Goal: Task Accomplishment & Management: Manage account settings

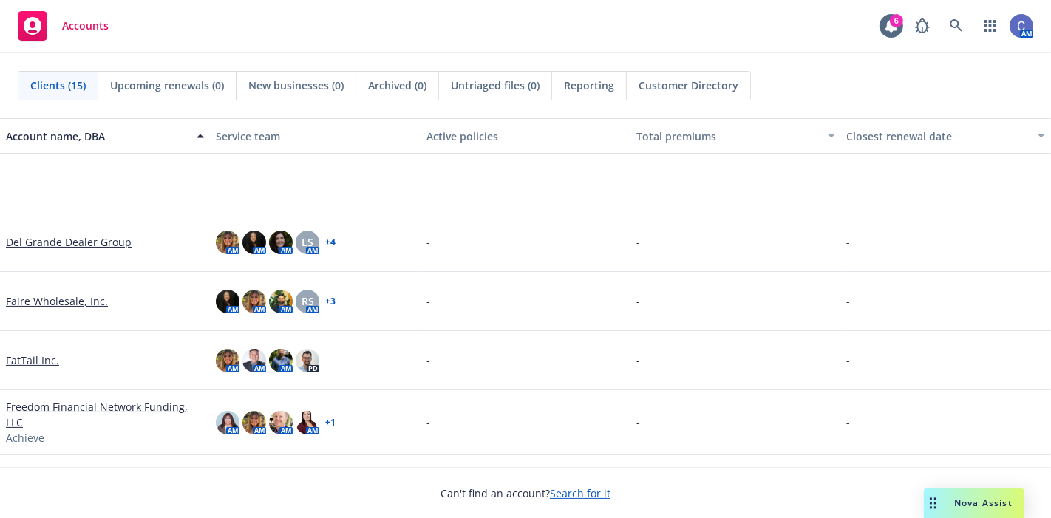
scroll to position [164, 0]
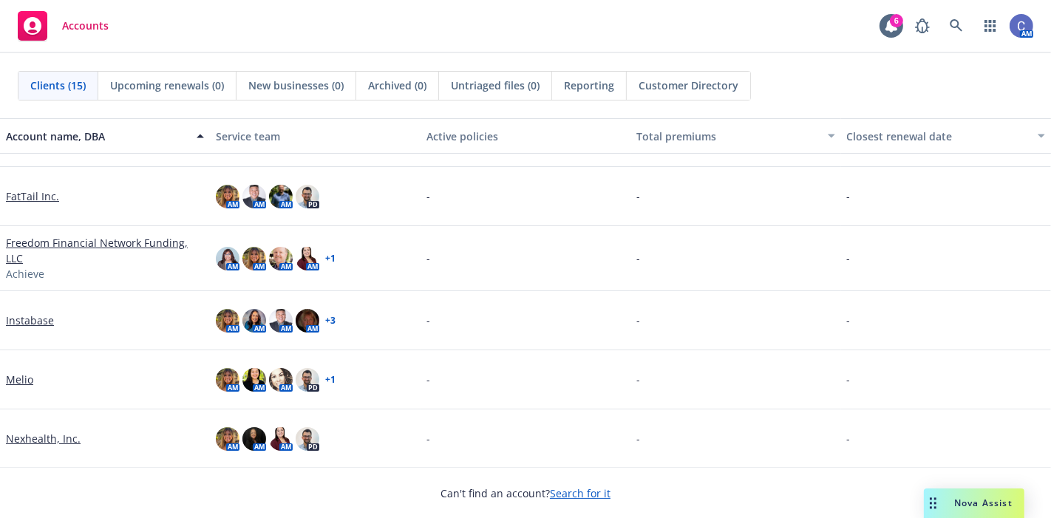
click at [48, 321] on link "Instabase" at bounding box center [30, 321] width 48 height 16
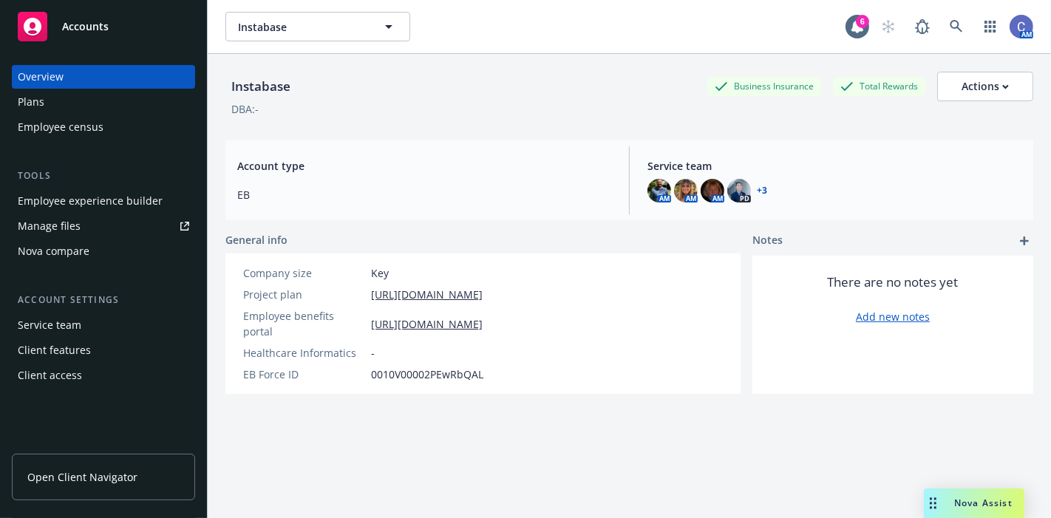
click at [129, 203] on div "Employee experience builder" at bounding box center [90, 201] width 145 height 24
click at [281, 38] on button "Instabase" at bounding box center [317, 27] width 185 height 30
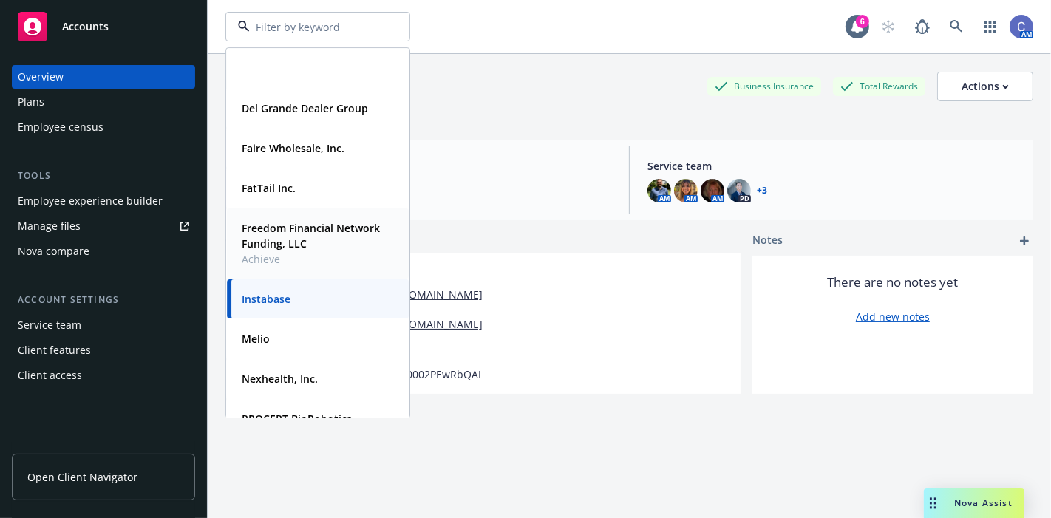
scroll to position [291, 0]
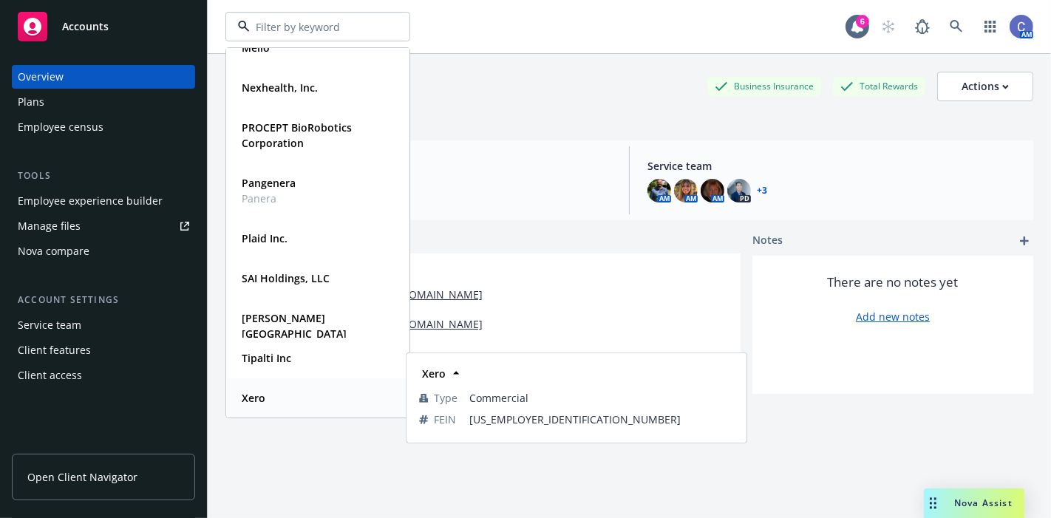
click at [259, 393] on strong "Xero" at bounding box center [254, 398] width 24 height 14
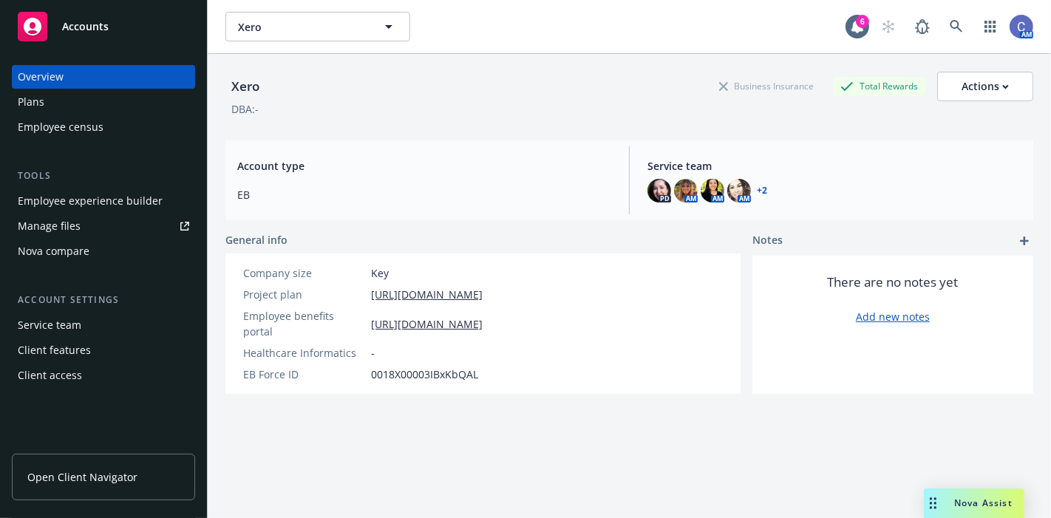
click at [66, 234] on div "Manage files" at bounding box center [49, 226] width 63 height 24
click at [285, 39] on button "Xero" at bounding box center [317, 27] width 185 height 30
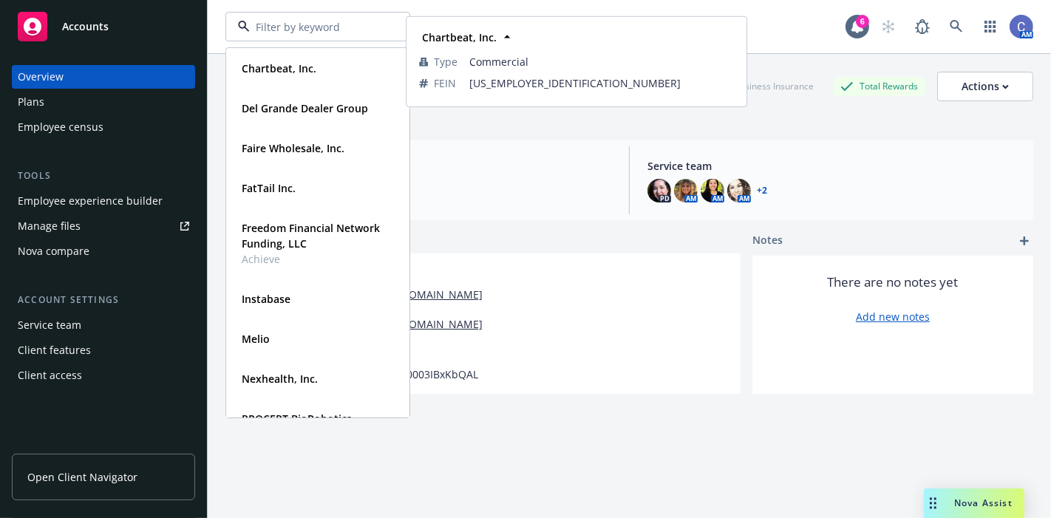
click at [70, 30] on span "Accounts" at bounding box center [85, 27] width 47 height 12
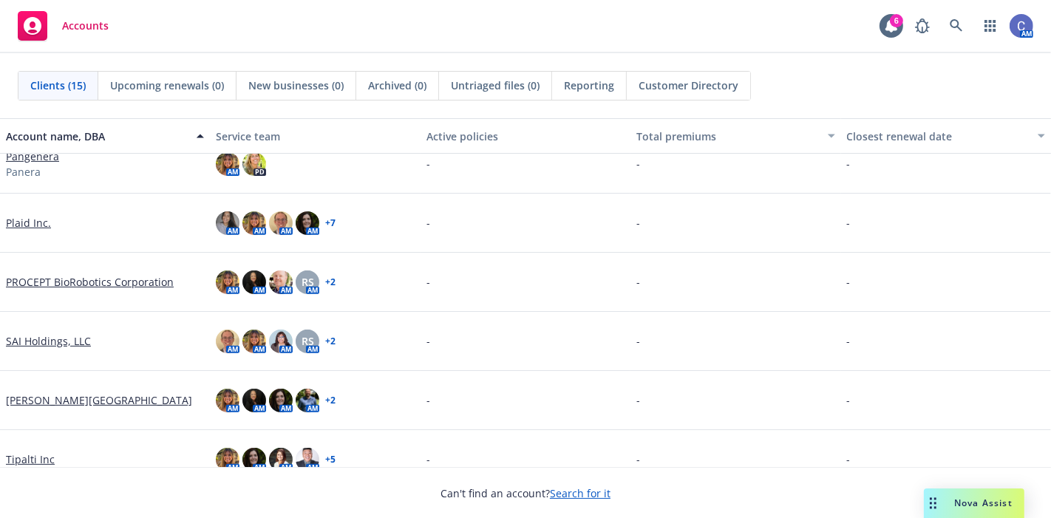
scroll to position [573, 0]
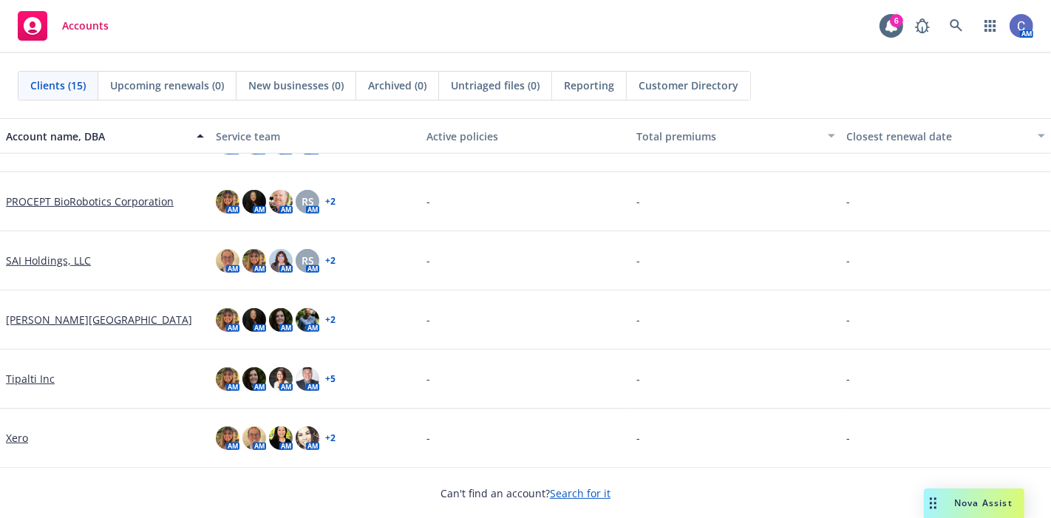
click at [61, 261] on link "SAI Holdings, LLC" at bounding box center [48, 261] width 85 height 16
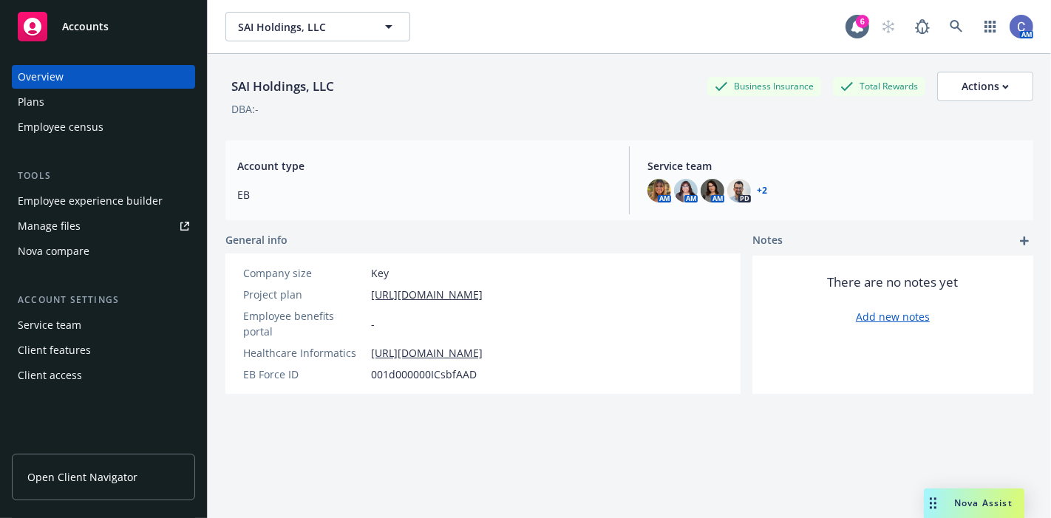
click at [68, 222] on div "Manage files" at bounding box center [49, 226] width 63 height 24
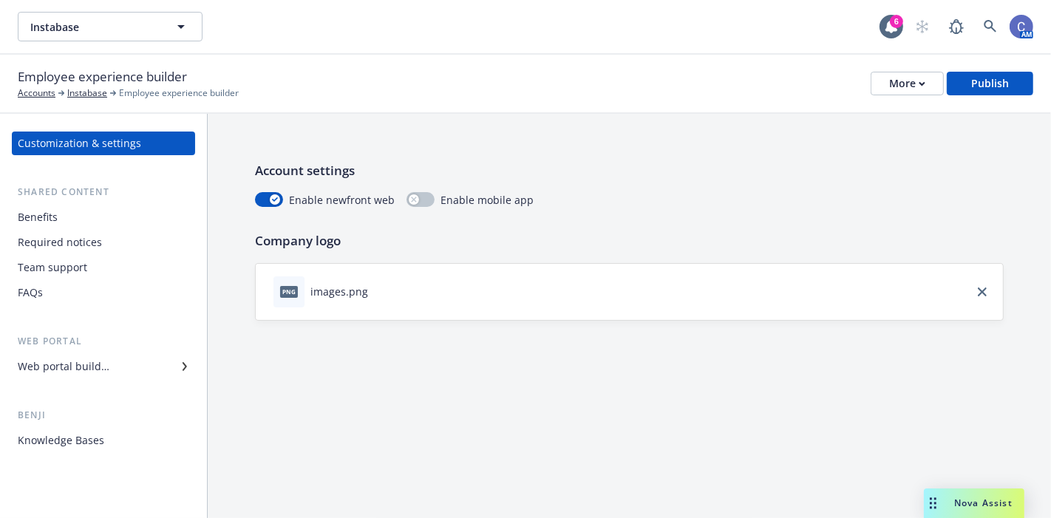
click at [45, 208] on div "Benefits" at bounding box center [38, 218] width 40 height 24
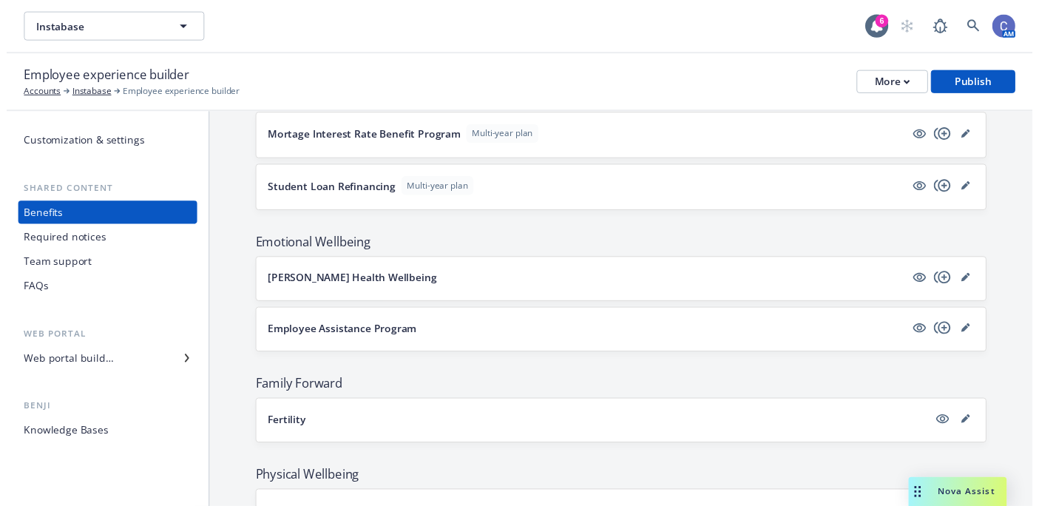
scroll to position [1643, 0]
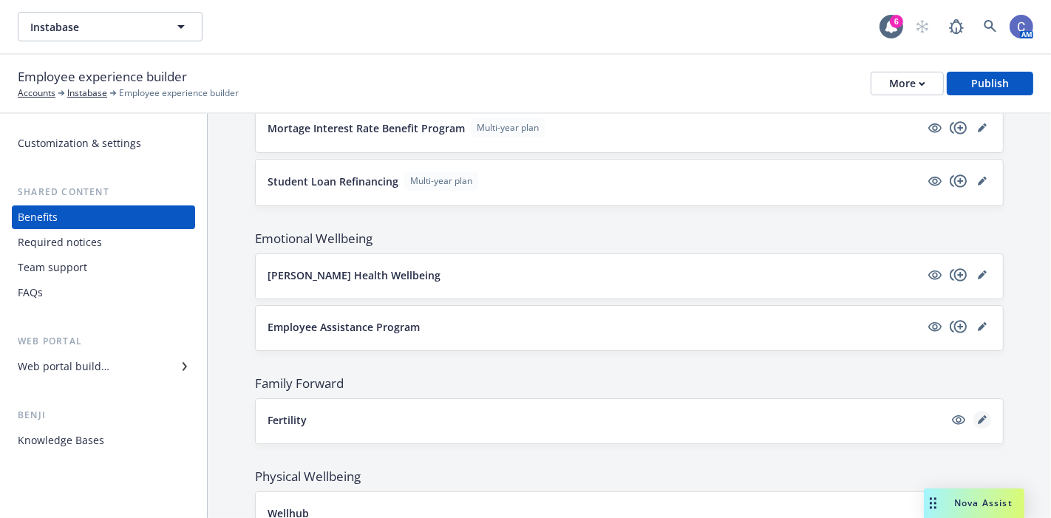
click at [978, 415] on icon "editPencil" at bounding box center [982, 419] width 9 height 9
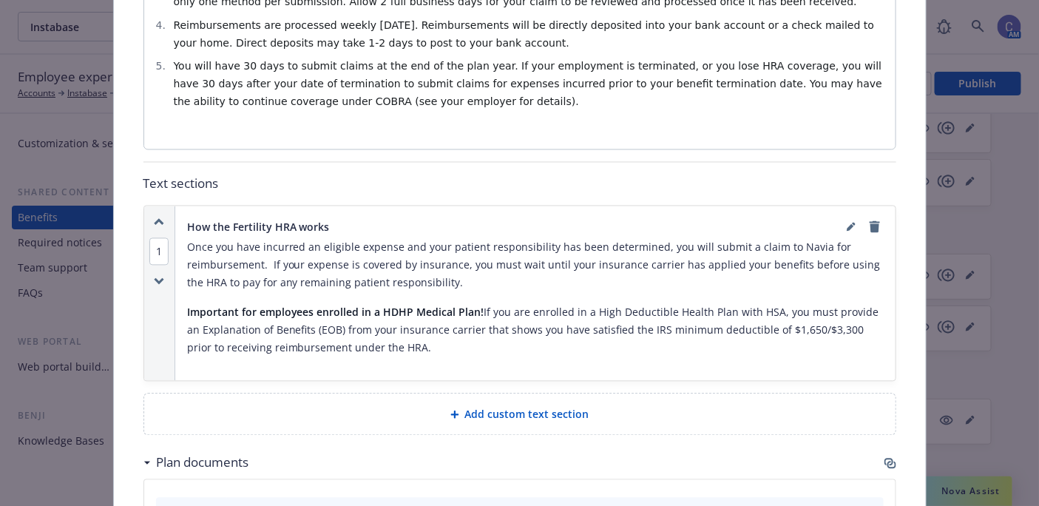
scroll to position [865, 0]
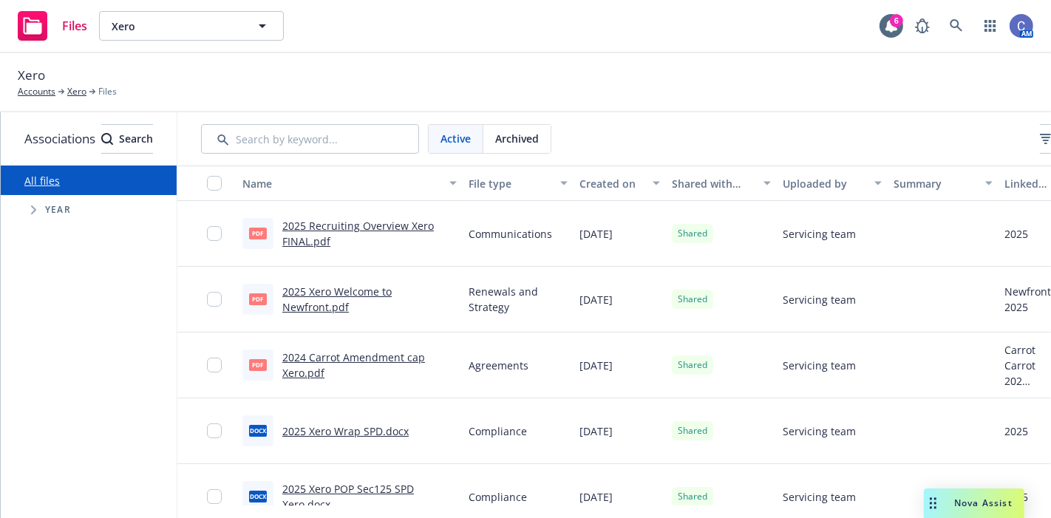
scroll to position [0, 194]
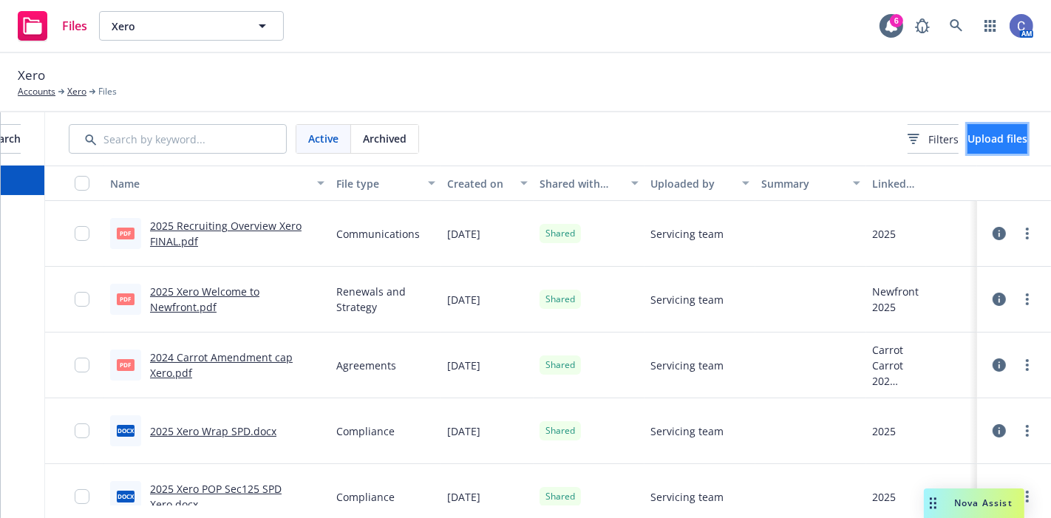
click at [998, 140] on span "Upload files" at bounding box center [998, 139] width 60 height 14
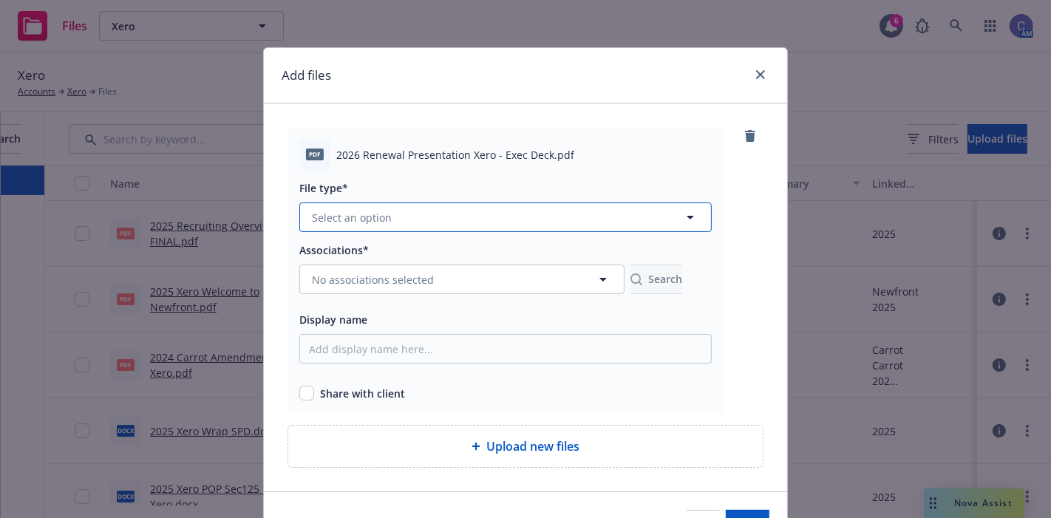
click at [504, 205] on button "Select an option" at bounding box center [505, 218] width 413 height 30
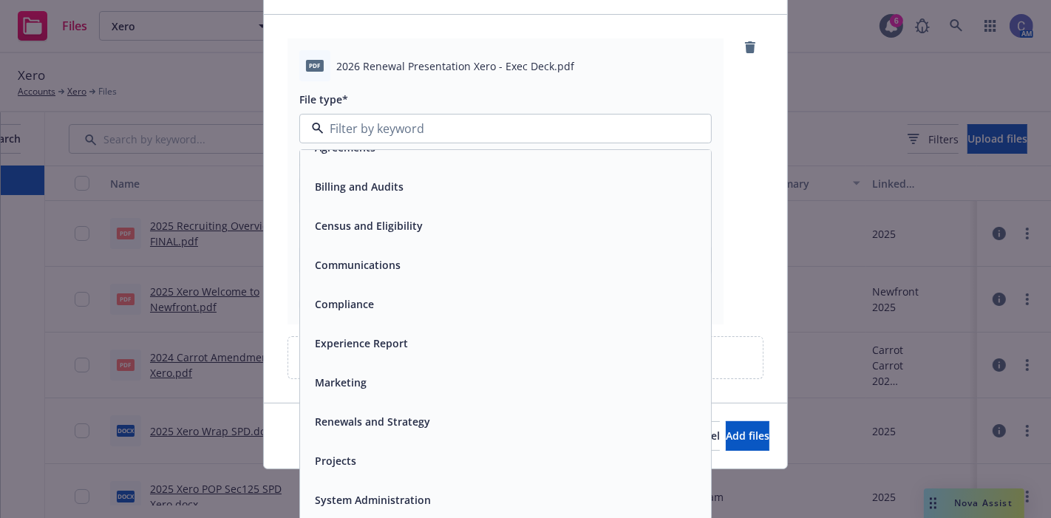
scroll to position [90, 0]
drag, startPoint x: 349, startPoint y: 259, endPoint x: 409, endPoint y: 421, distance: 173.3
click at [409, 424] on div "Agreements Billing and Audits Census and Eligibility Communications Compliance …" at bounding box center [505, 323] width 411 height 392
click at [402, 413] on span "Renewals and Strategy" at bounding box center [372, 421] width 115 height 16
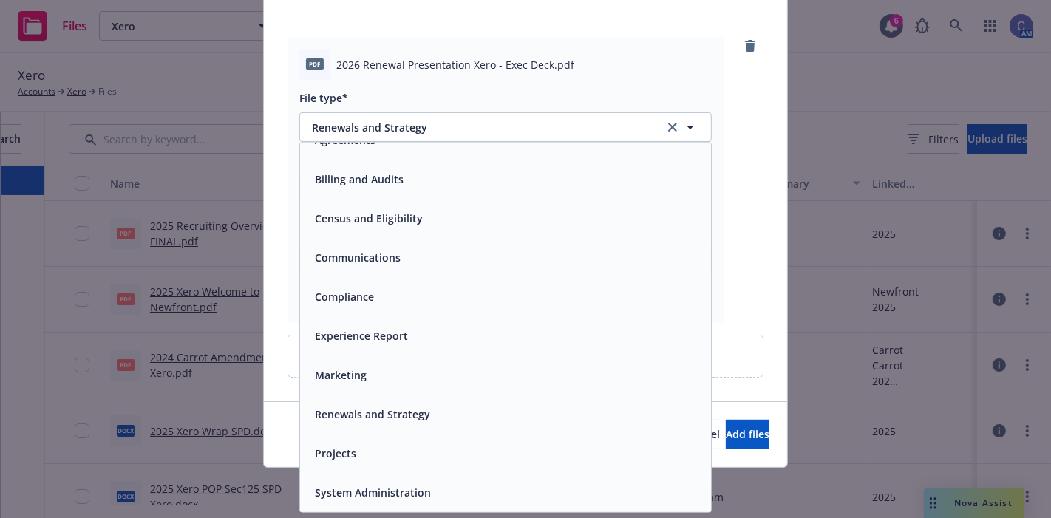
scroll to position [86, 0]
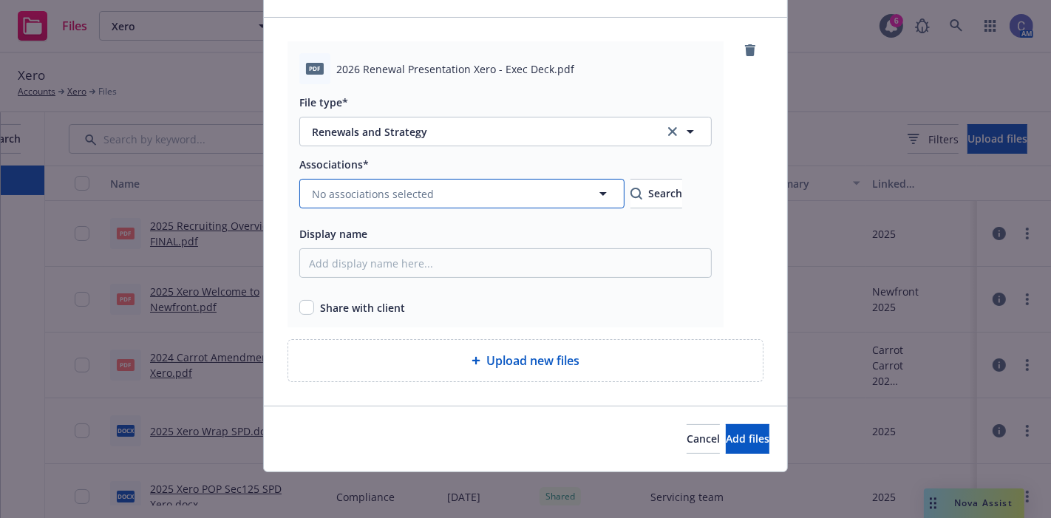
click at [378, 183] on button "No associations selected" at bounding box center [461, 194] width 325 height 30
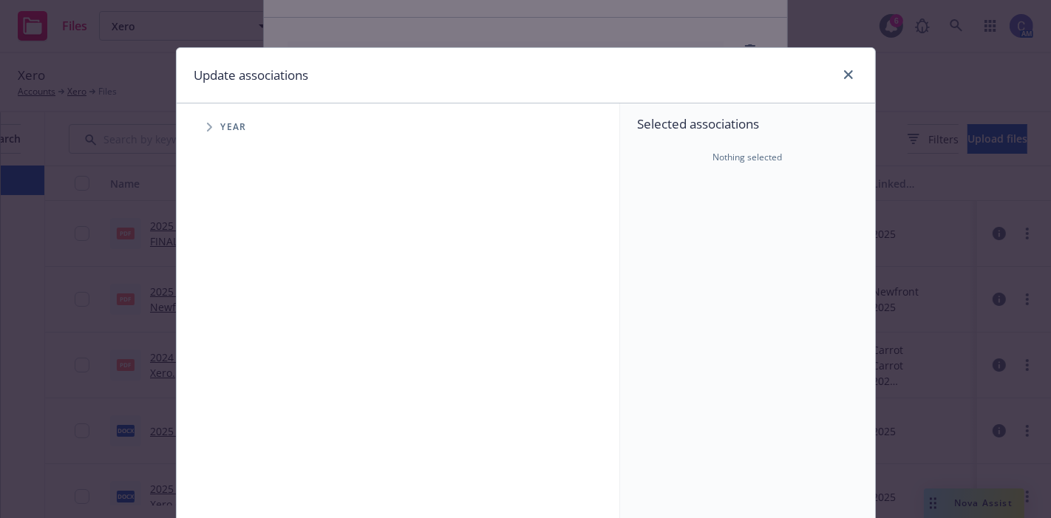
click at [207, 123] on icon "Tree Example" at bounding box center [210, 127] width 6 height 9
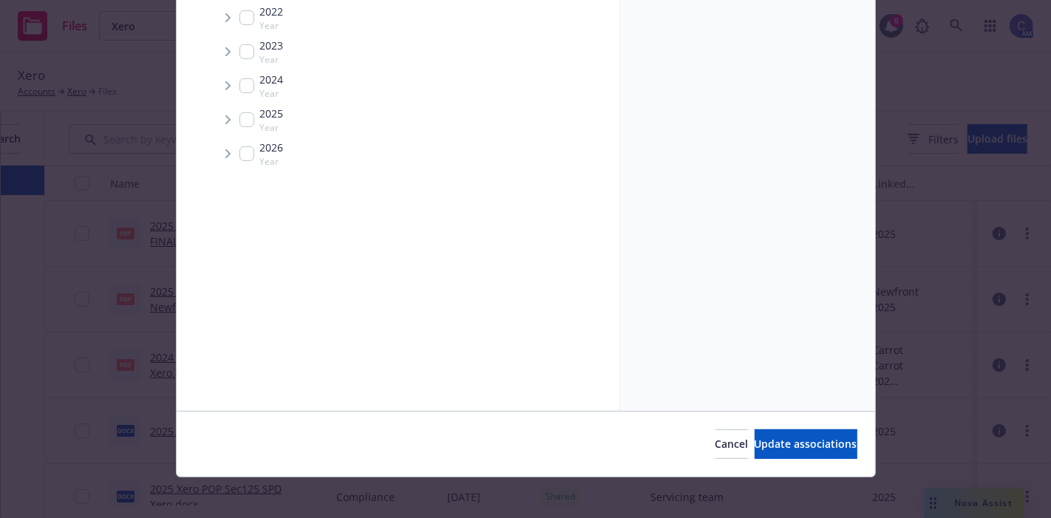
scroll to position [216, 0]
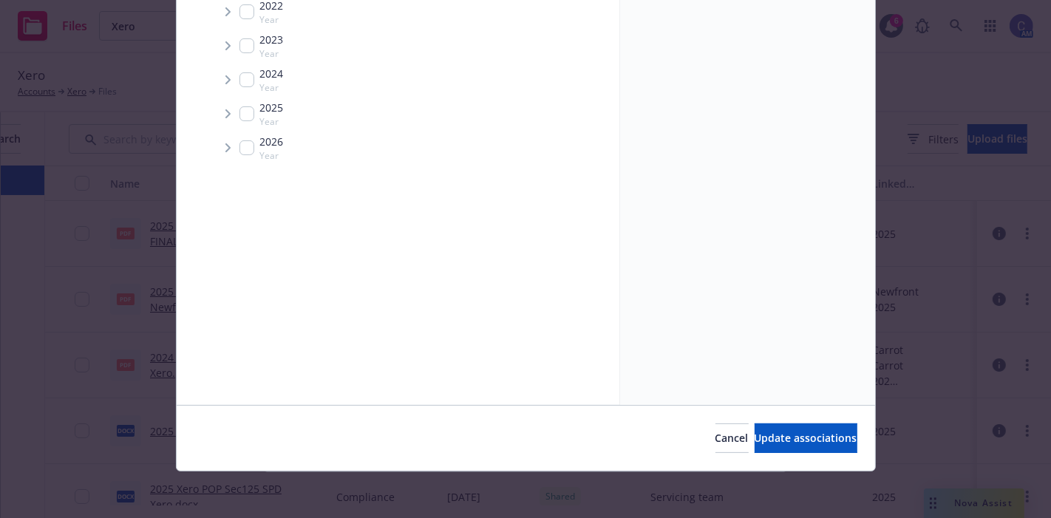
click at [230, 147] on span "Tree Example" at bounding box center [228, 148] width 24 height 24
drag, startPoint x: 246, startPoint y: 175, endPoint x: 271, endPoint y: 249, distance: 78.1
click at [248, 176] on span "Tree Example" at bounding box center [246, 180] width 24 height 24
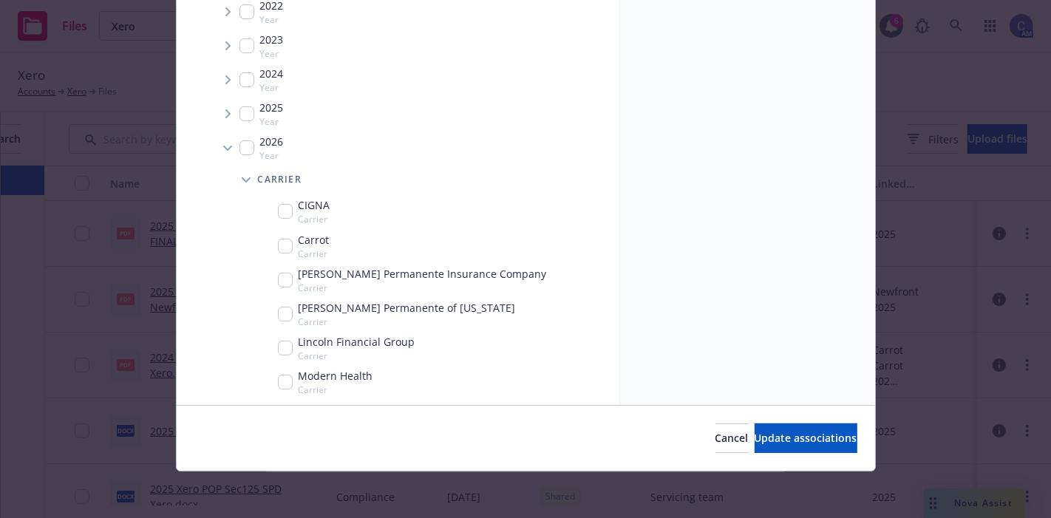
scroll to position [139, 0]
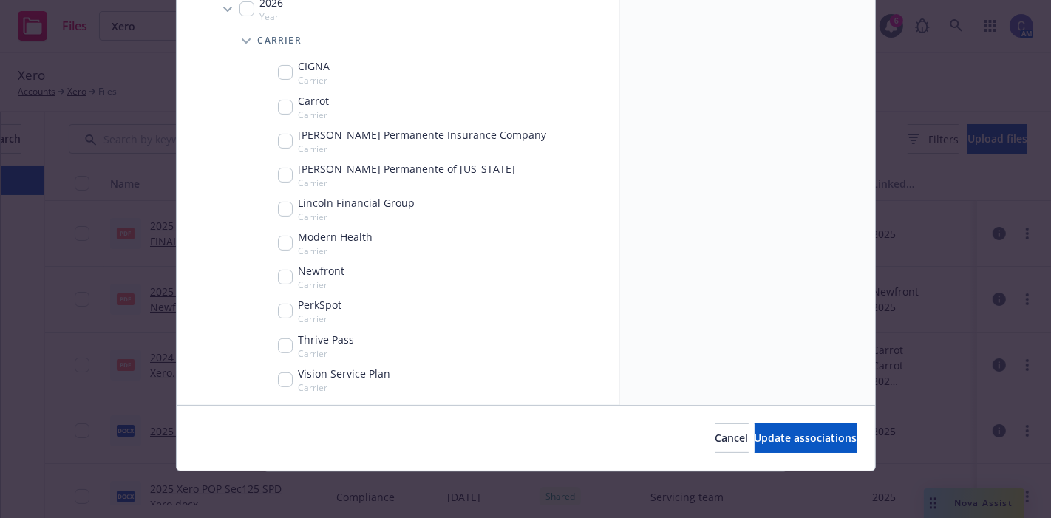
click at [244, 13] on input "Tree Example" at bounding box center [247, 8] width 15 height 15
checkbox input "true"
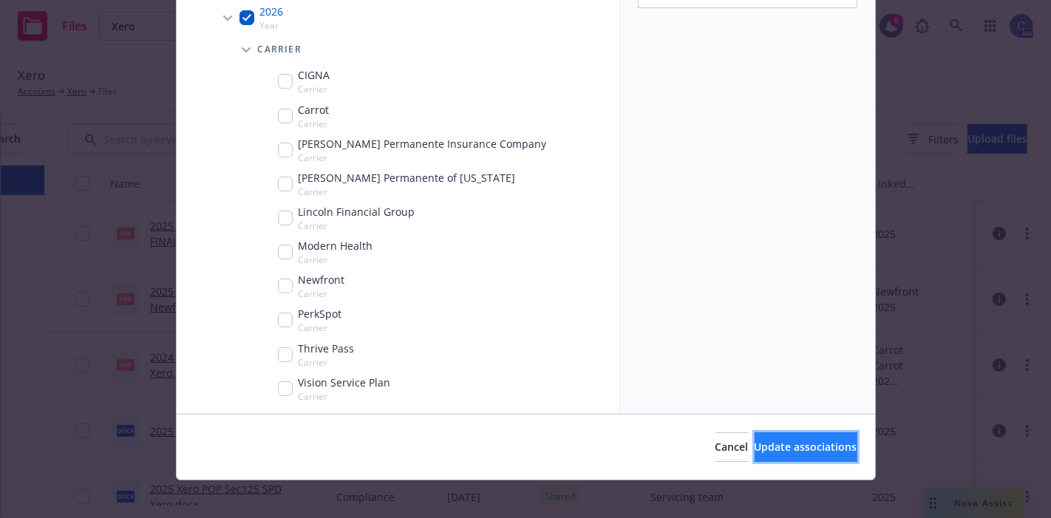
click at [760, 460] on button "Update associations" at bounding box center [806, 447] width 103 height 30
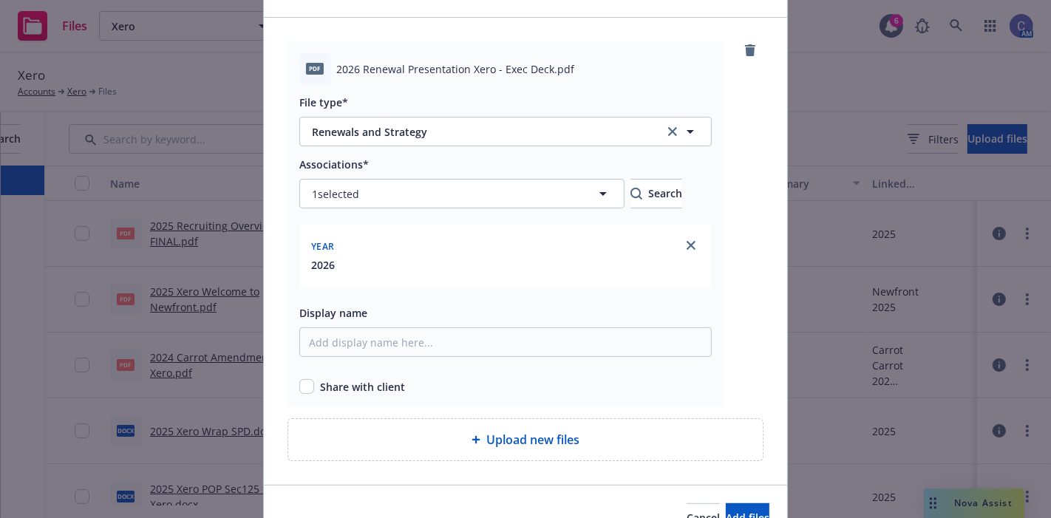
click at [307, 376] on div "Share with client" at bounding box center [505, 383] width 413 height 21
click at [726, 506] on button "Add files" at bounding box center [748, 518] width 44 height 30
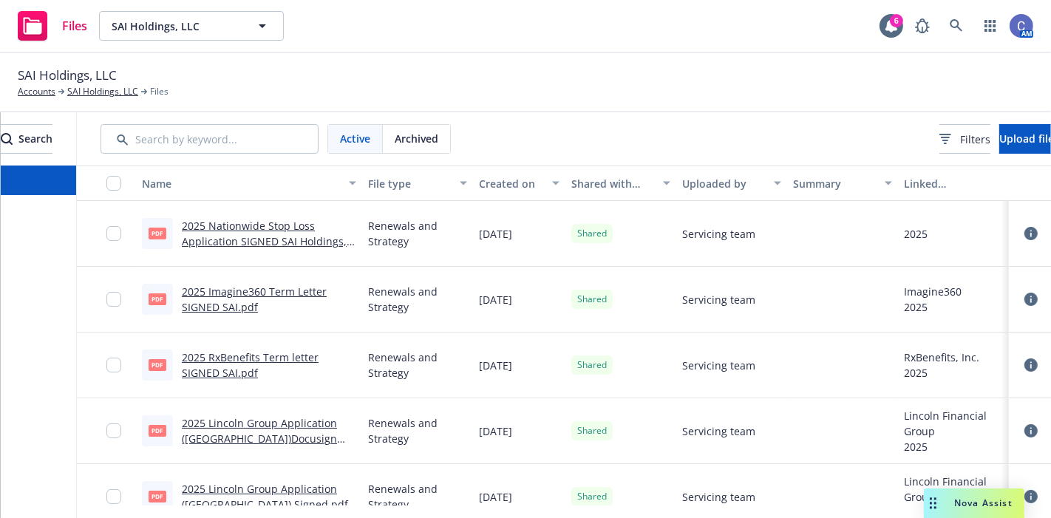
scroll to position [0, 194]
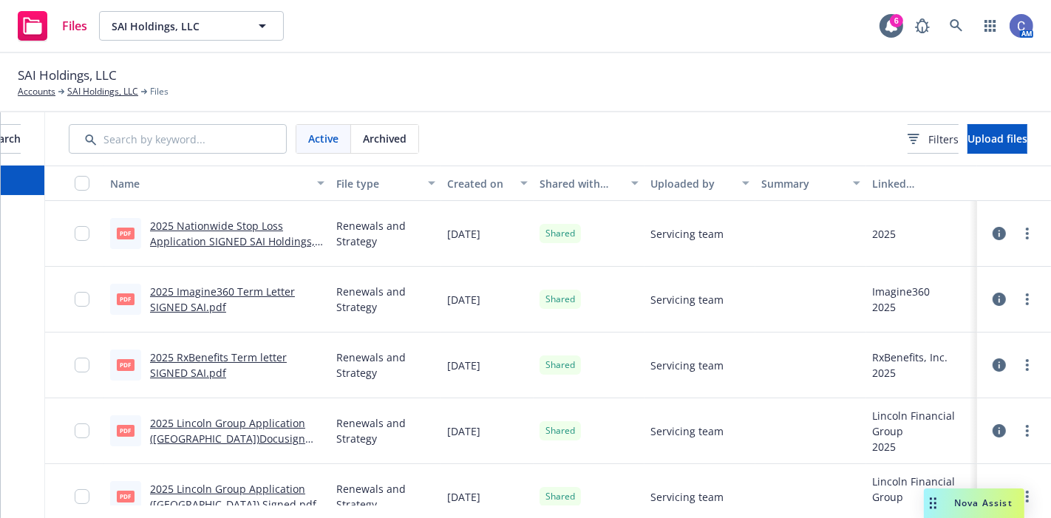
click at [220, 220] on link "2025 Nationwide Stop Loss Application SIGNED SAI Holdings, LLC.pdf" at bounding box center [232, 241] width 165 height 45
click at [1019, 235] on link "more" at bounding box center [1028, 234] width 18 height 18
drag, startPoint x: 942, startPoint y: 291, endPoint x: 964, endPoint y: 225, distance: 69.4
click at [942, 291] on link "Archive" at bounding box center [950, 294] width 147 height 30
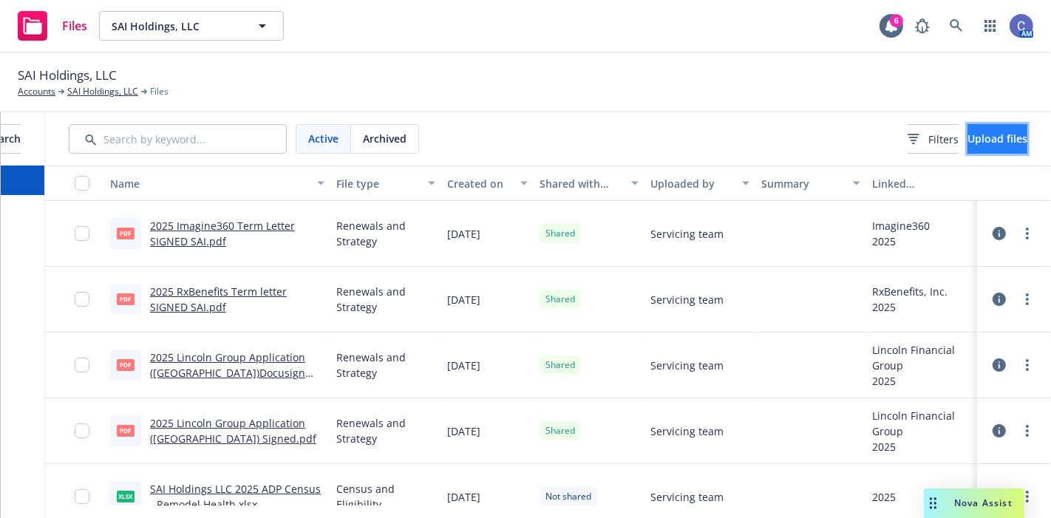
click at [978, 142] on span "Upload files" at bounding box center [998, 139] width 60 height 14
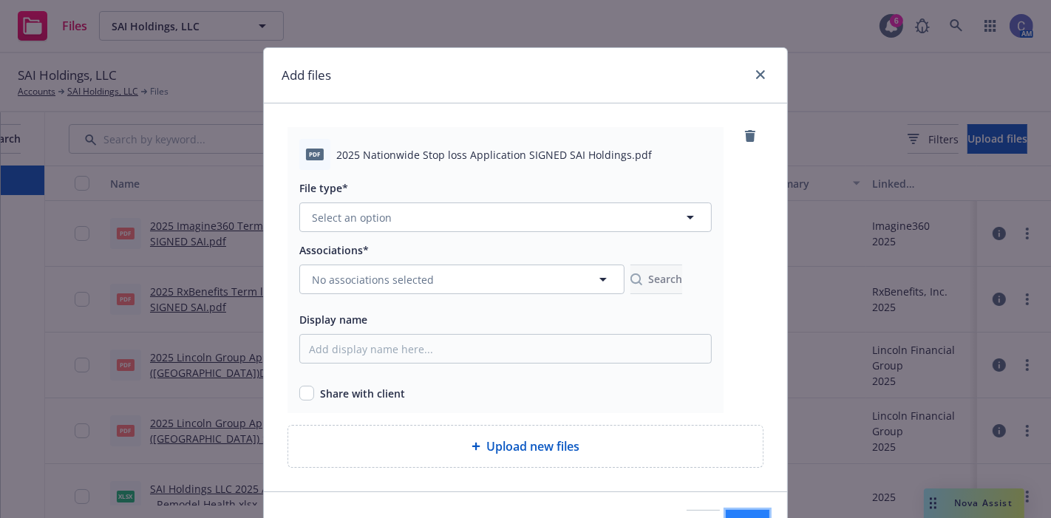
click at [726, 511] on button "Add files" at bounding box center [748, 525] width 44 height 30
